Goal: Find specific page/section: Find specific page/section

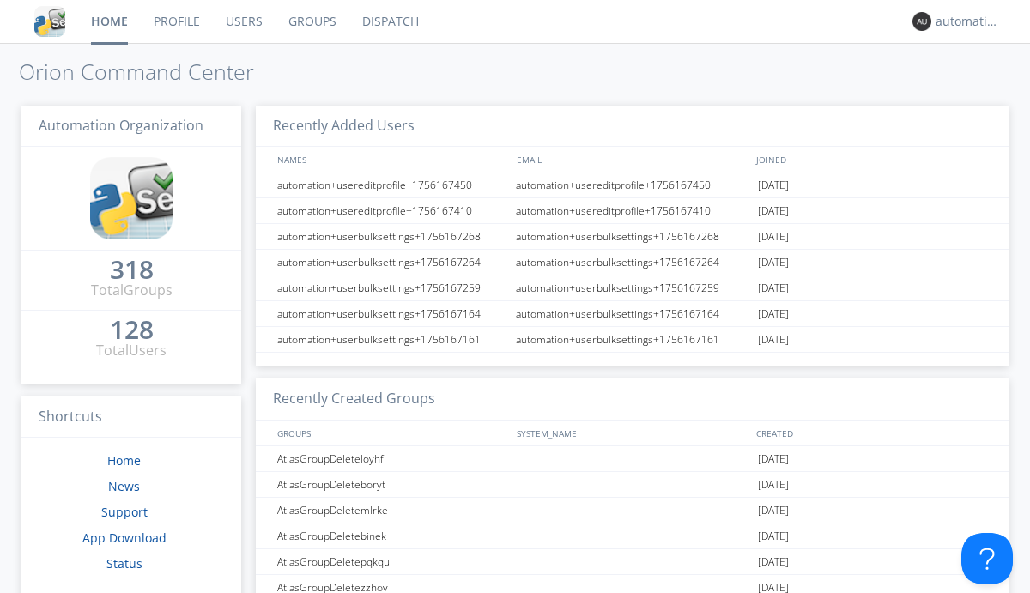
click at [389, 21] on link "Dispatch" at bounding box center [391, 21] width 82 height 43
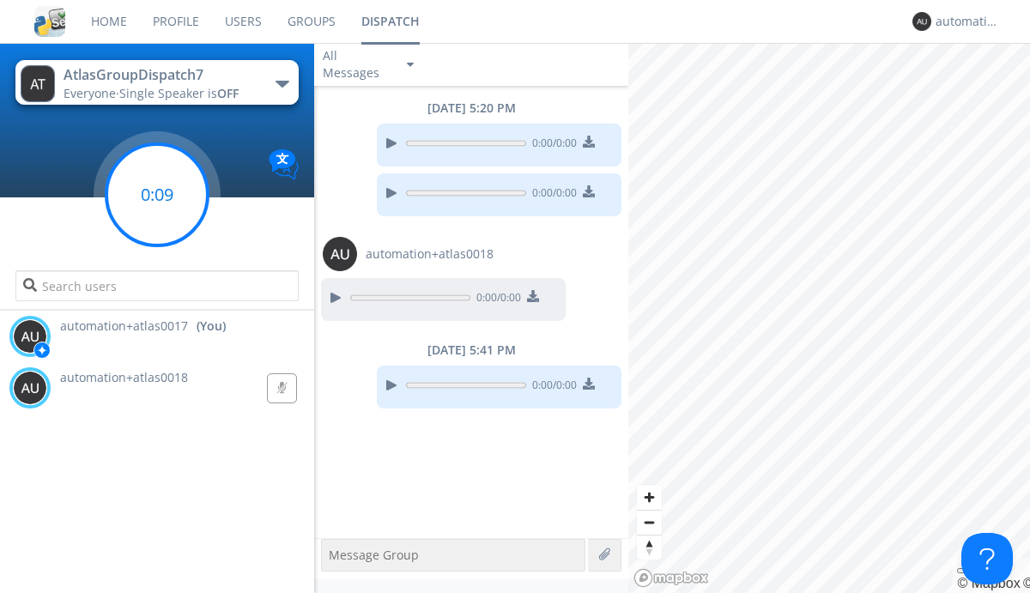
click at [157, 195] on g at bounding box center [156, 194] width 101 height 101
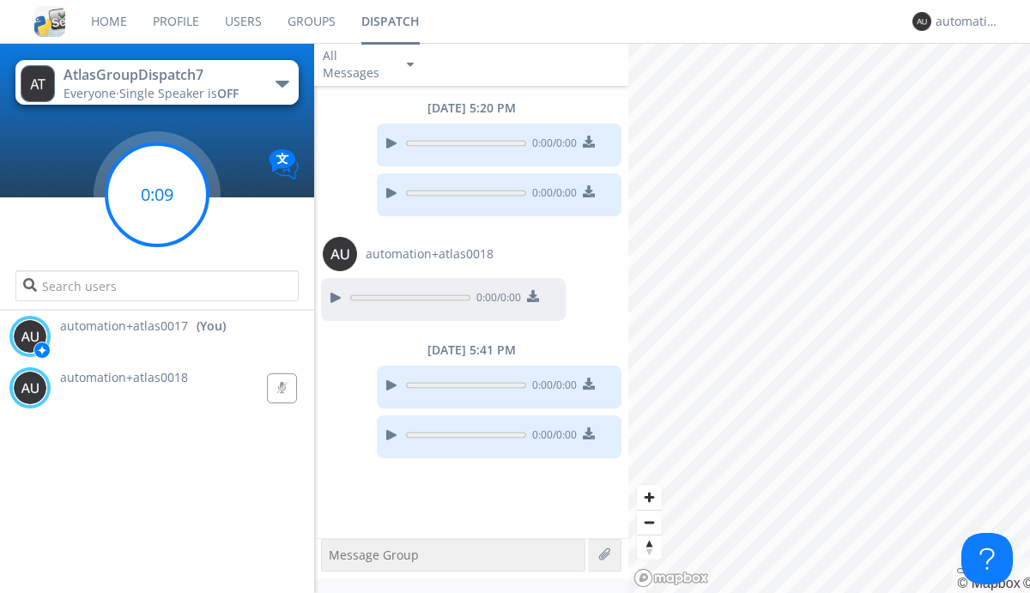
click at [157, 195] on g at bounding box center [156, 194] width 101 height 101
click at [963, 21] on div "automation+atlas0017" at bounding box center [968, 21] width 64 height 17
